Goal: Find specific page/section: Find specific page/section

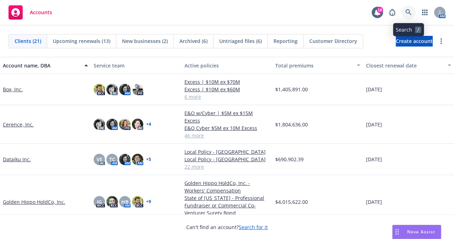
click at [406, 10] on icon at bounding box center [409, 12] width 6 height 6
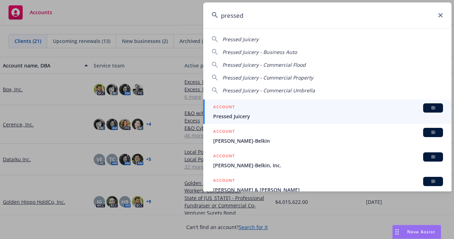
type input "pressed"
click at [246, 109] on div "ACCOUNT BI" at bounding box center [328, 107] width 230 height 9
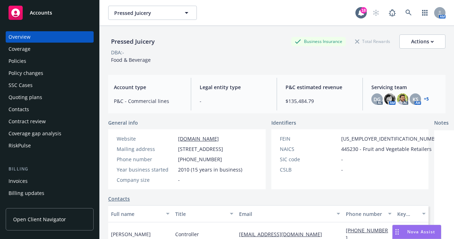
click at [43, 64] on div "Policies" at bounding box center [50, 60] width 82 height 11
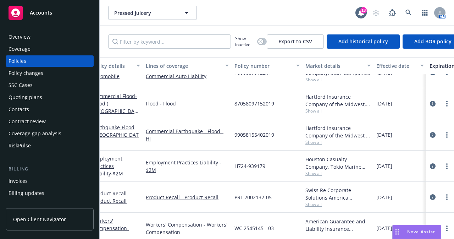
scroll to position [247, 0]
